Goal: Task Accomplishment & Management: Use online tool/utility

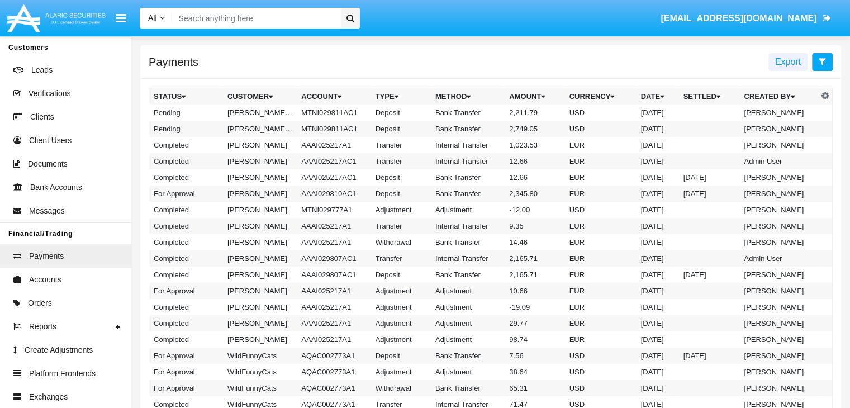
click at [822, 62] on icon at bounding box center [822, 61] width 7 height 9
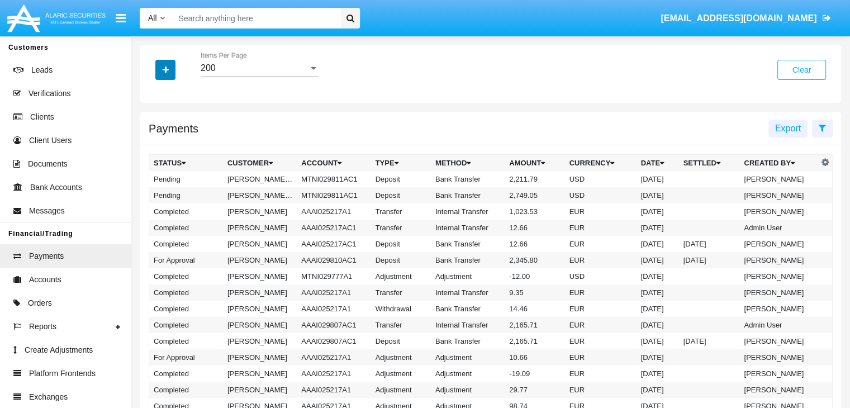
click at [165, 70] on icon "button" at bounding box center [166, 70] width 6 height 8
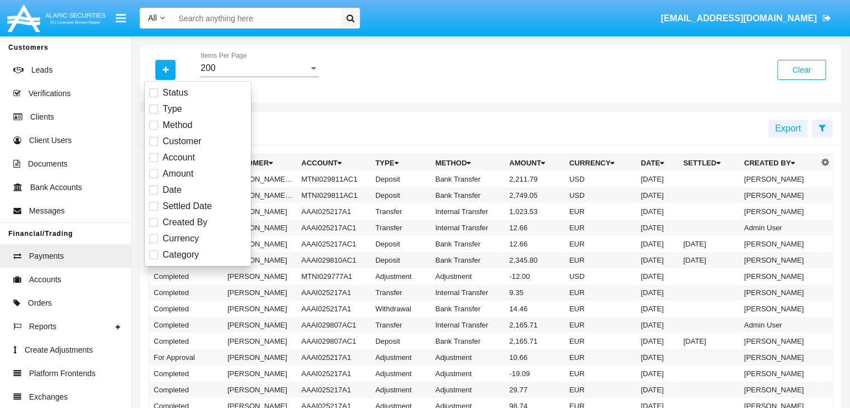
click at [172, 189] on span "Date" at bounding box center [172, 189] width 19 height 13
click at [154, 195] on input "Date" at bounding box center [153, 195] width 1 height 1
checkbox input "true"
click at [165, 70] on icon "button" at bounding box center [166, 70] width 6 height 8
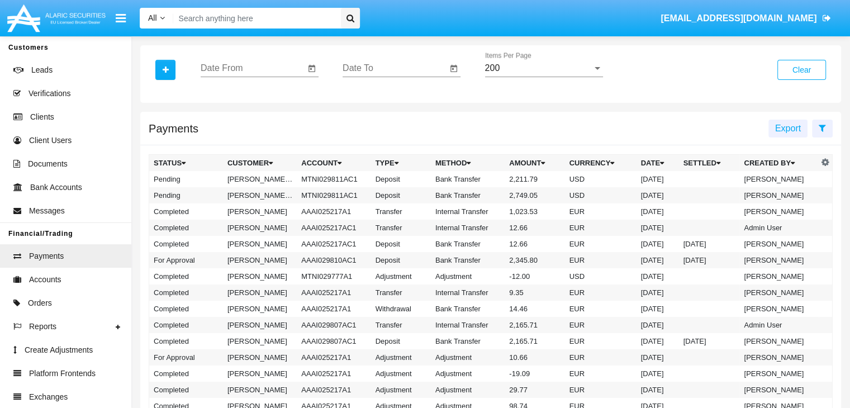
click at [253, 68] on input "Date From" at bounding box center [253, 68] width 105 height 10
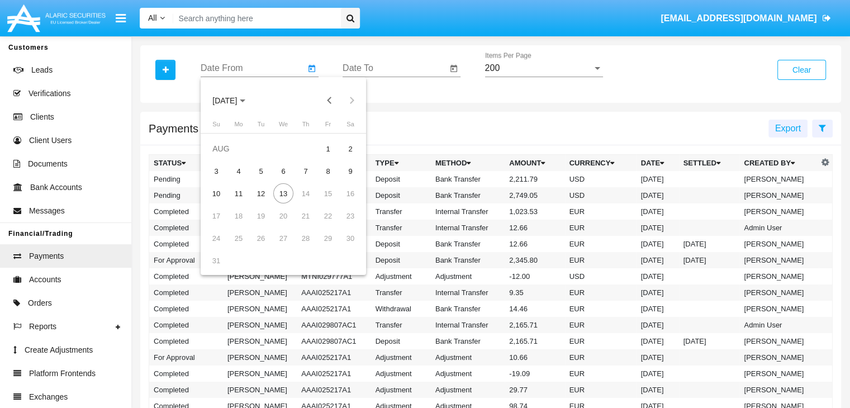
click at [234, 100] on span "[DATE]" at bounding box center [224, 100] width 25 height 9
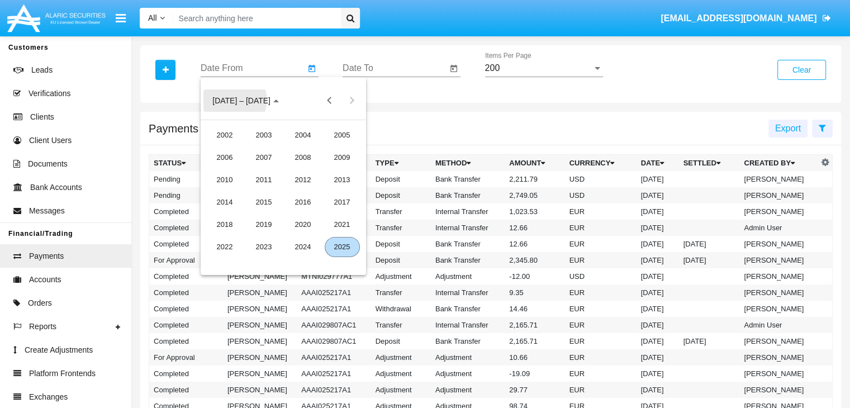
click at [342, 247] on div "2025" at bounding box center [342, 247] width 35 height 20
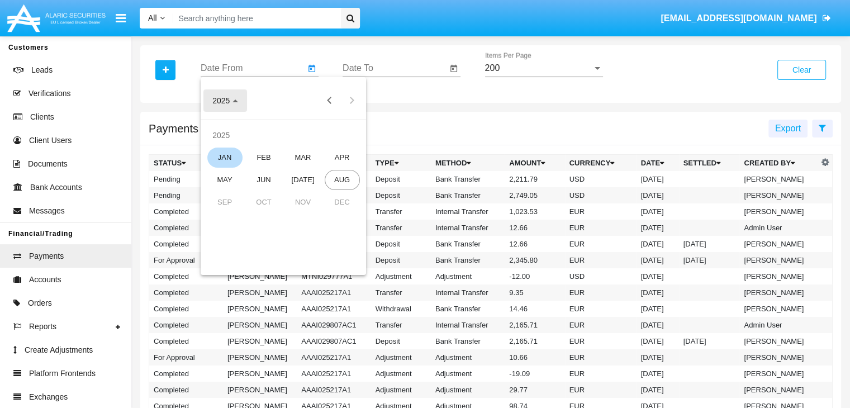
click at [225, 157] on div "JAN" at bounding box center [224, 158] width 35 height 20
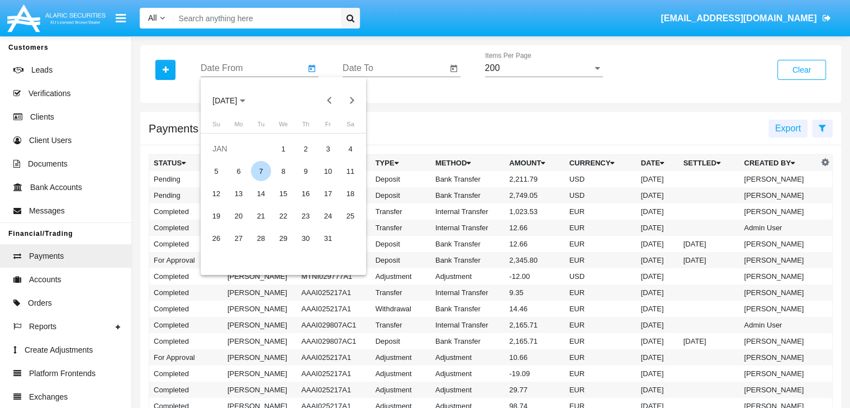
click at [261, 171] on div "7" at bounding box center [261, 171] width 20 height 20
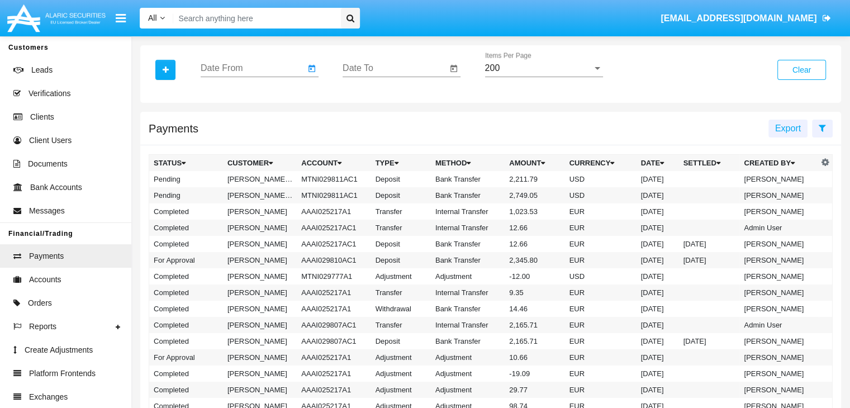
type input "[DATE]"
click at [395, 68] on input "Date To" at bounding box center [395, 68] width 105 height 10
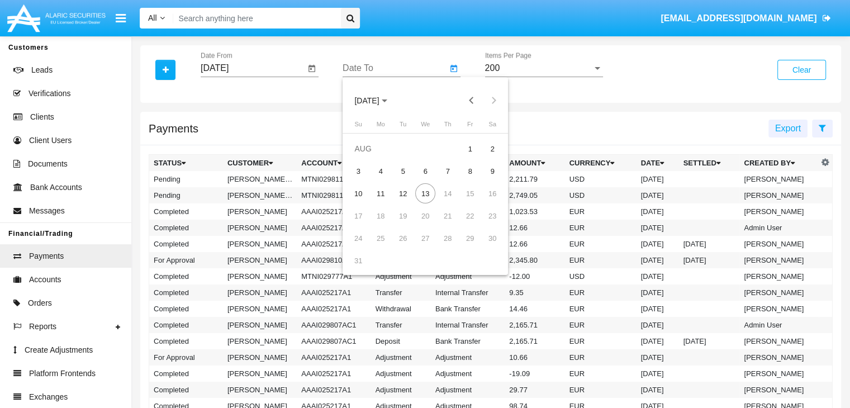
click at [376, 100] on span "[DATE]" at bounding box center [366, 100] width 25 height 9
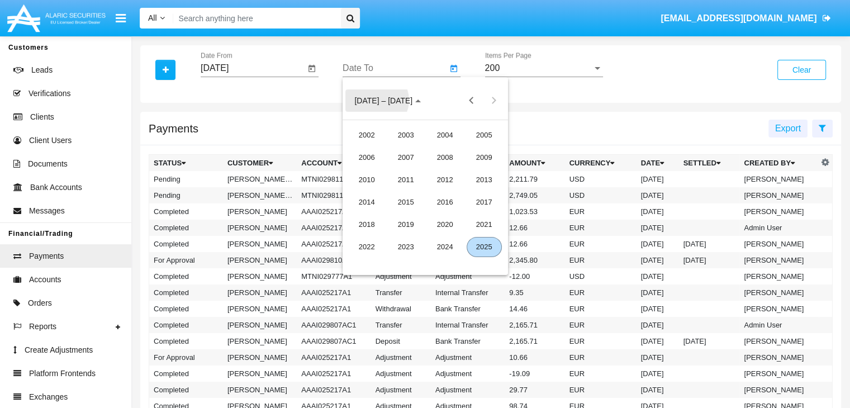
click at [484, 247] on div "2025" at bounding box center [484, 247] width 35 height 20
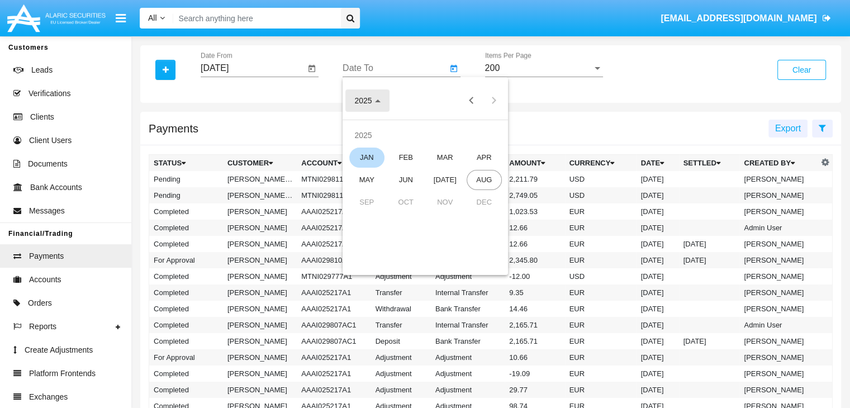
click at [367, 157] on div "JAN" at bounding box center [366, 158] width 35 height 20
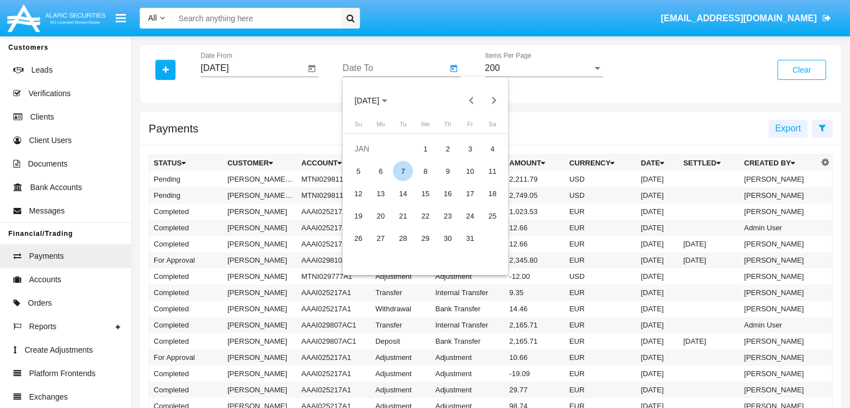
click at [403, 171] on div "7" at bounding box center [403, 171] width 20 height 20
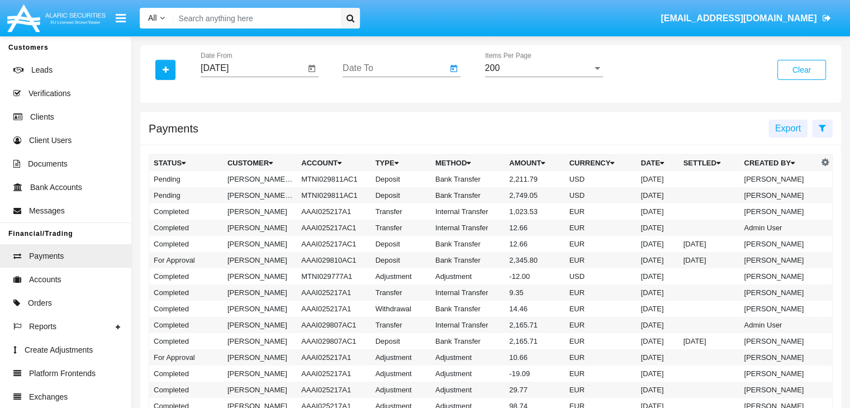
type input "[DATE]"
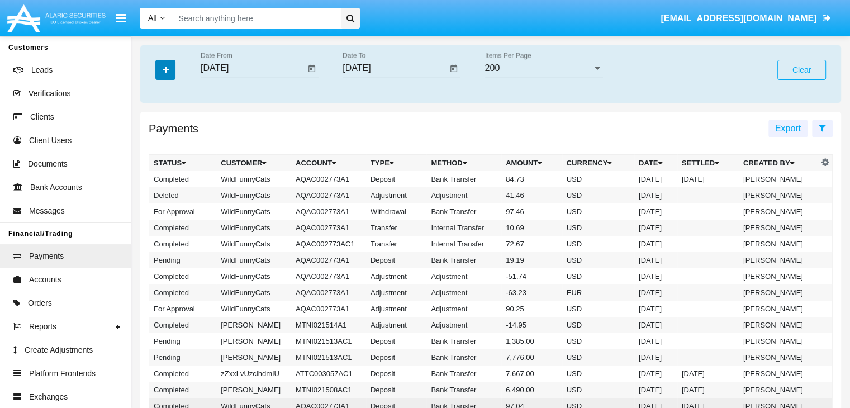
click at [165, 70] on icon "button" at bounding box center [166, 70] width 6 height 8
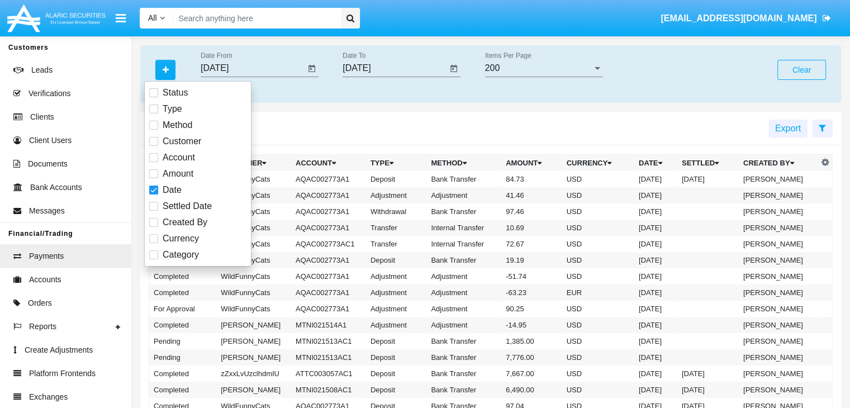
click at [180, 254] on span "Category" at bounding box center [181, 254] width 36 height 13
click at [154, 259] on input "Category" at bounding box center [153, 259] width 1 height 1
checkbox input "true"
click at [165, 70] on icon "button" at bounding box center [166, 70] width 6 height 8
click at [543, 68] on span "Category" at bounding box center [539, 68] width 108 height 10
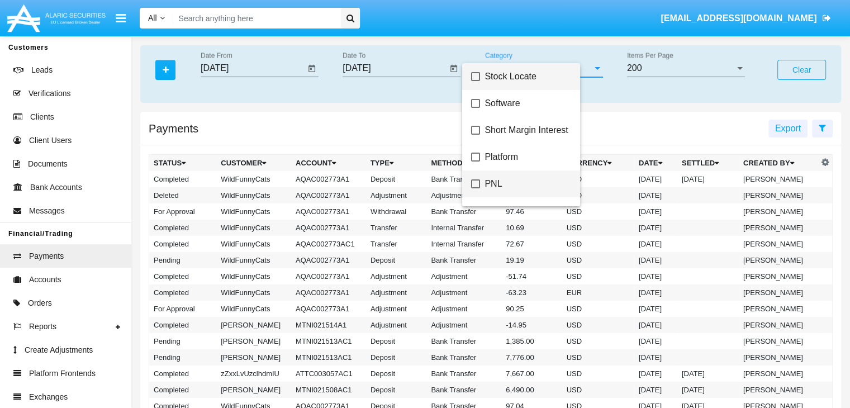
click at [544, 183] on span "PNL" at bounding box center [528, 183] width 87 height 27
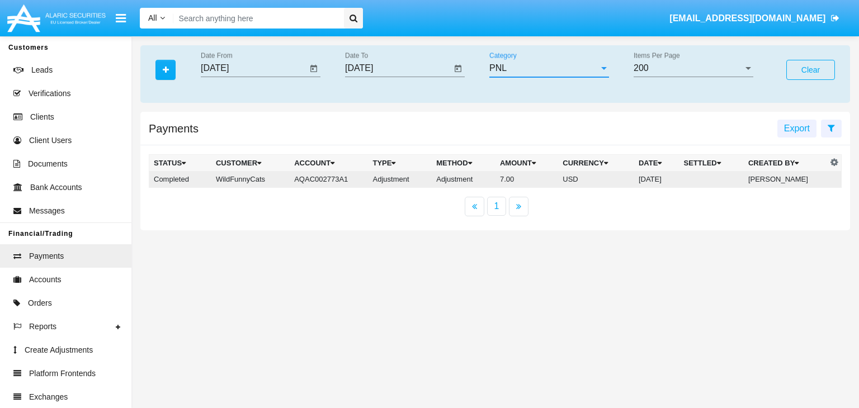
click at [495, 179] on td "7.00" at bounding box center [526, 179] width 63 height 17
